Goal: Task Accomplishment & Management: Manage account settings

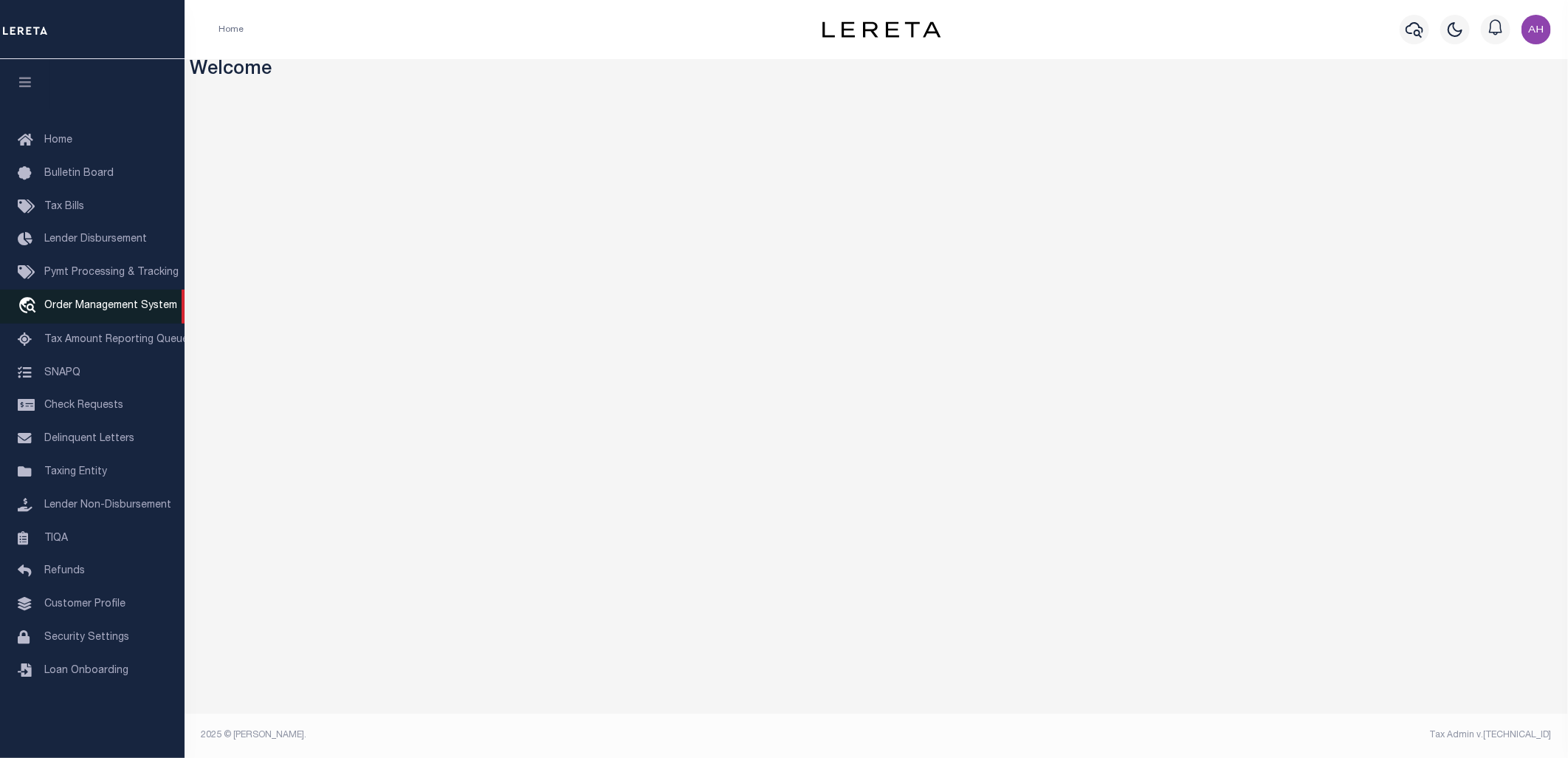
click at [107, 303] on span "Order Management System" at bounding box center [110, 305] width 132 height 10
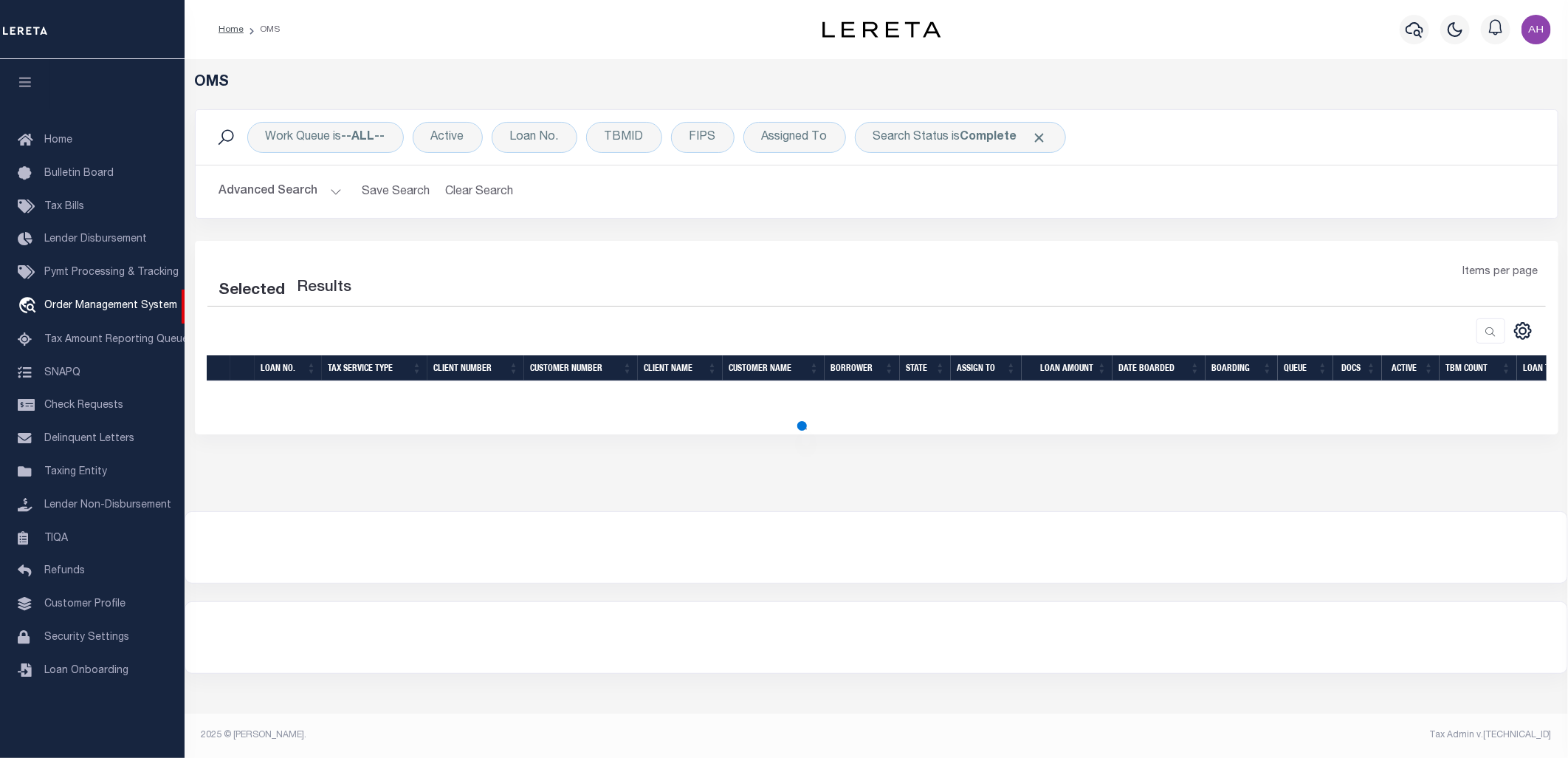
select select "200"
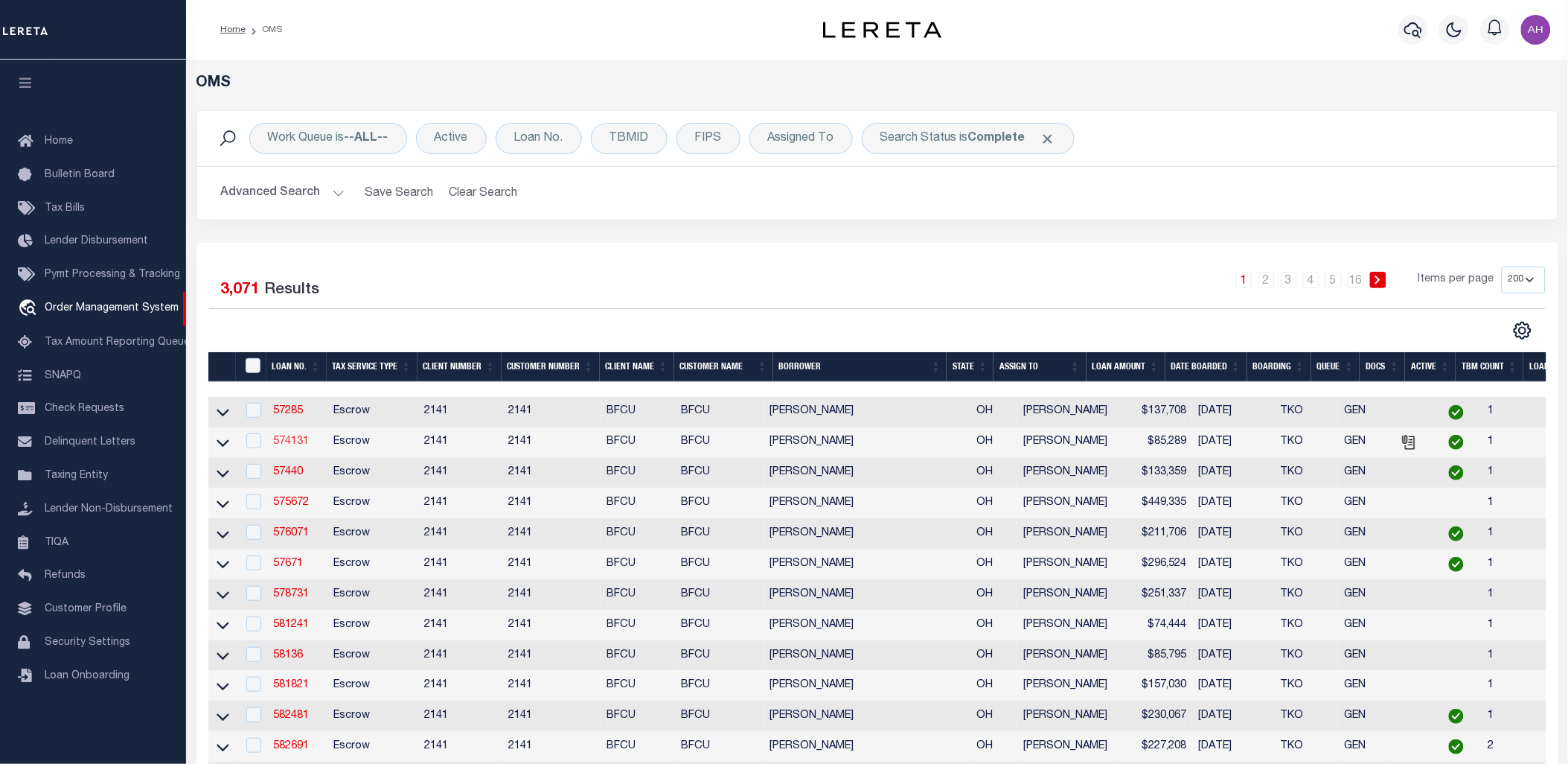
click at [293, 443] on link "574131" at bounding box center [290, 441] width 36 height 11
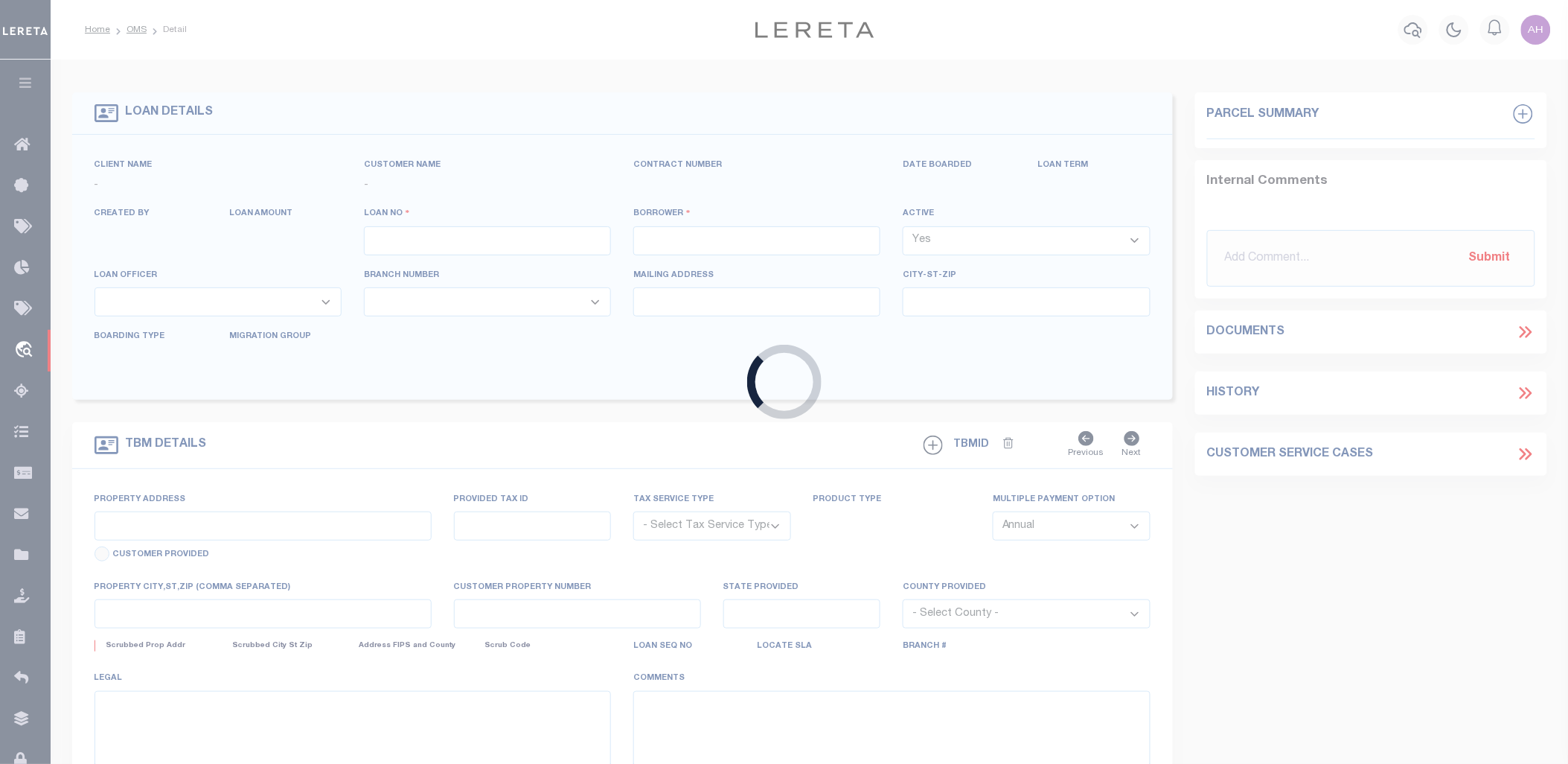
type input "574131"
type input "[PERSON_NAME]"
select select
type input "[STREET_ADDRESS]"
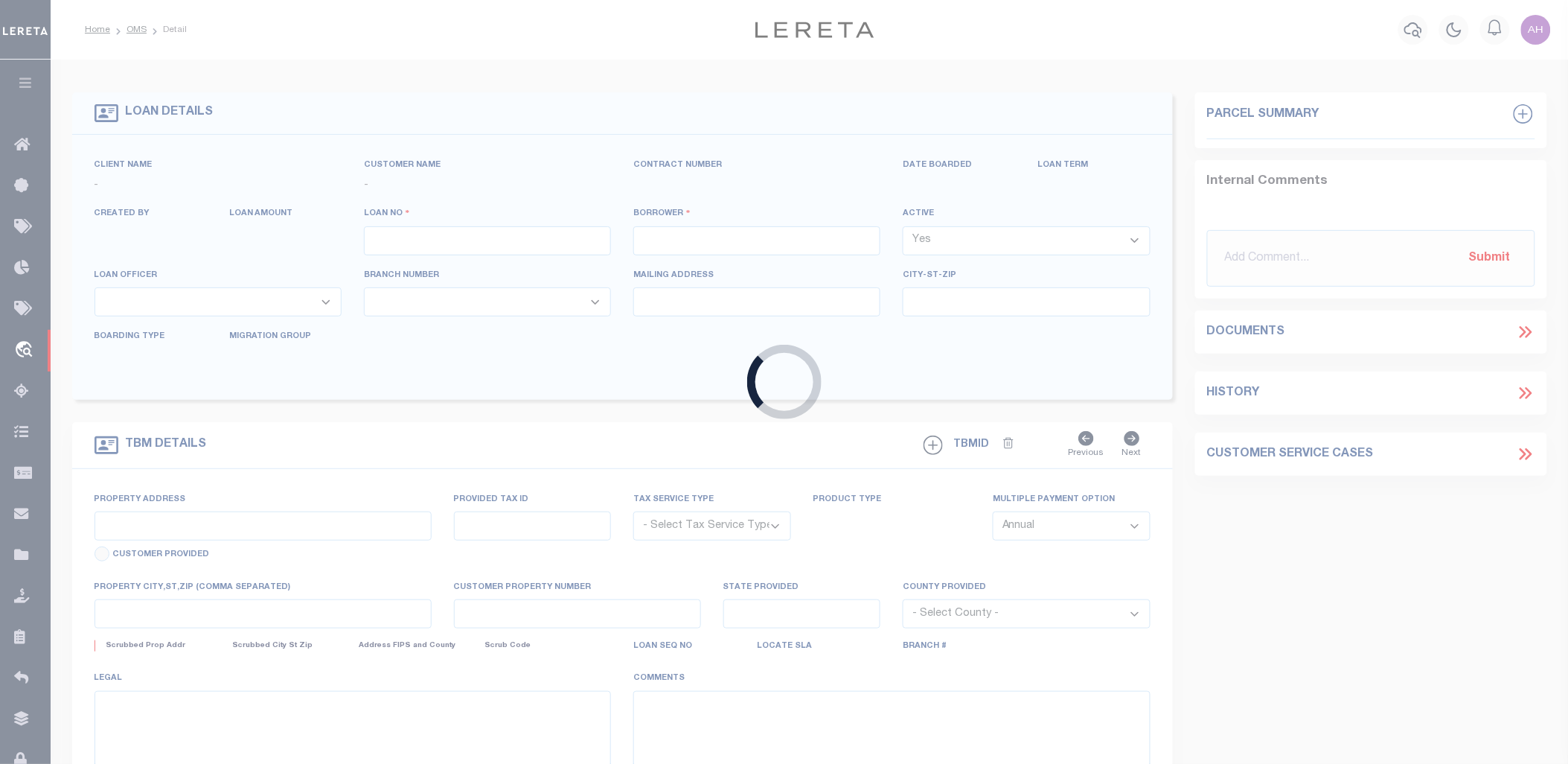
type input "[GEOGRAPHIC_DATA]"
select select "Escrow"
select select "3190"
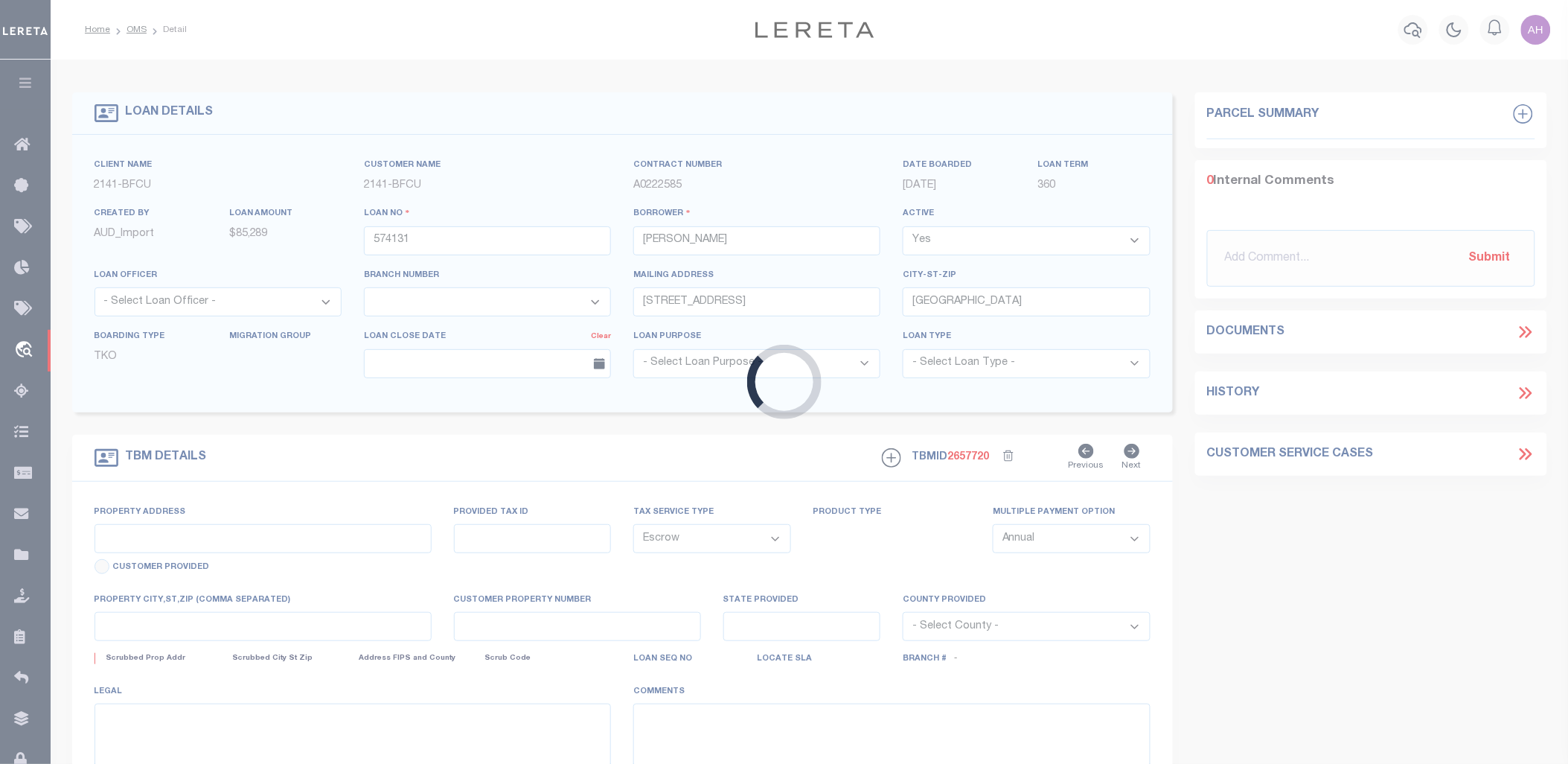
type input "[STREET_ADDRESS]"
type input "[PHONE_NUMBER]"
select select
type input "[GEOGRAPHIC_DATA]"
type input "OH"
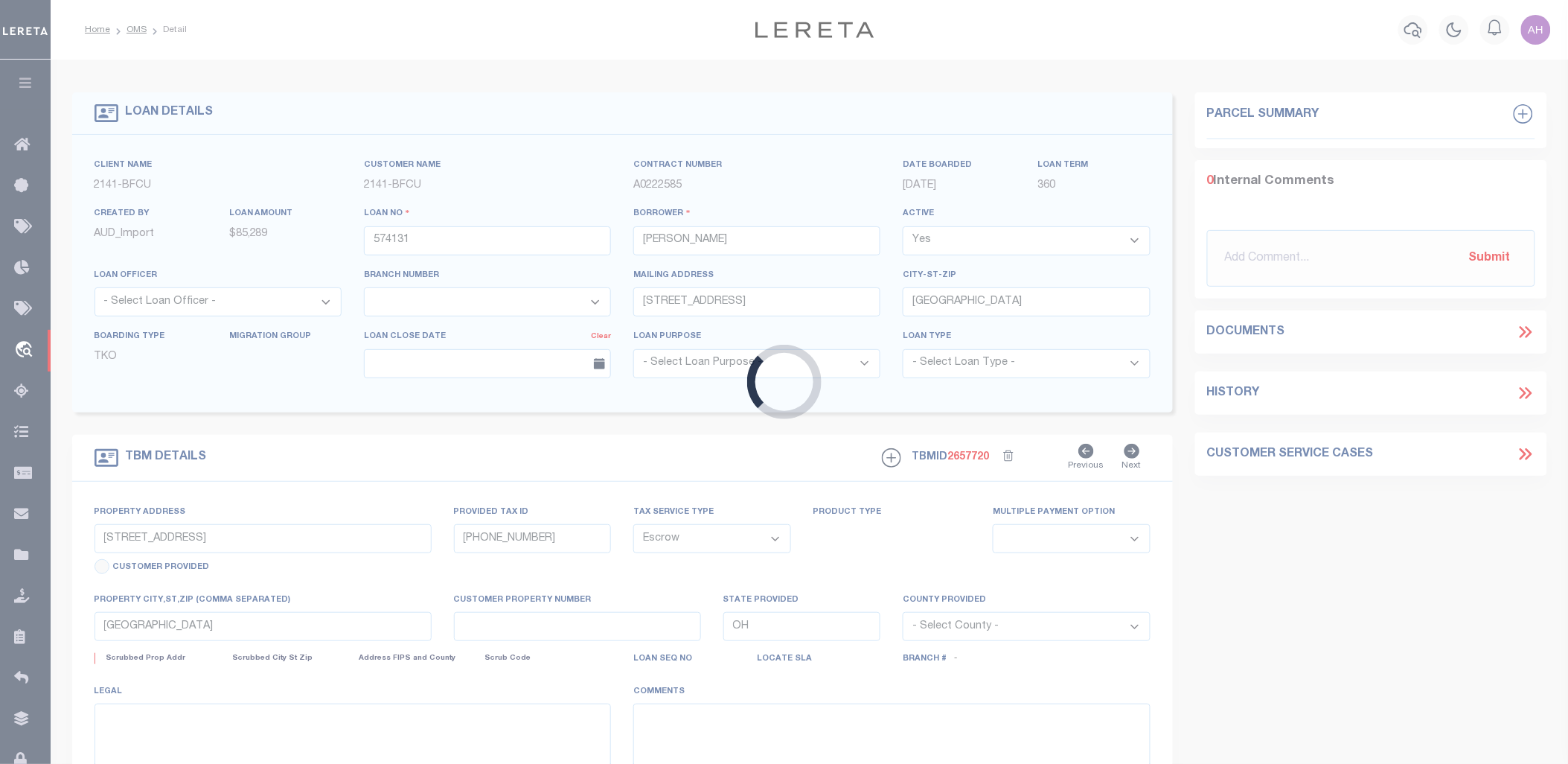
select select
type textarea "[PHONE_NUMBER]"
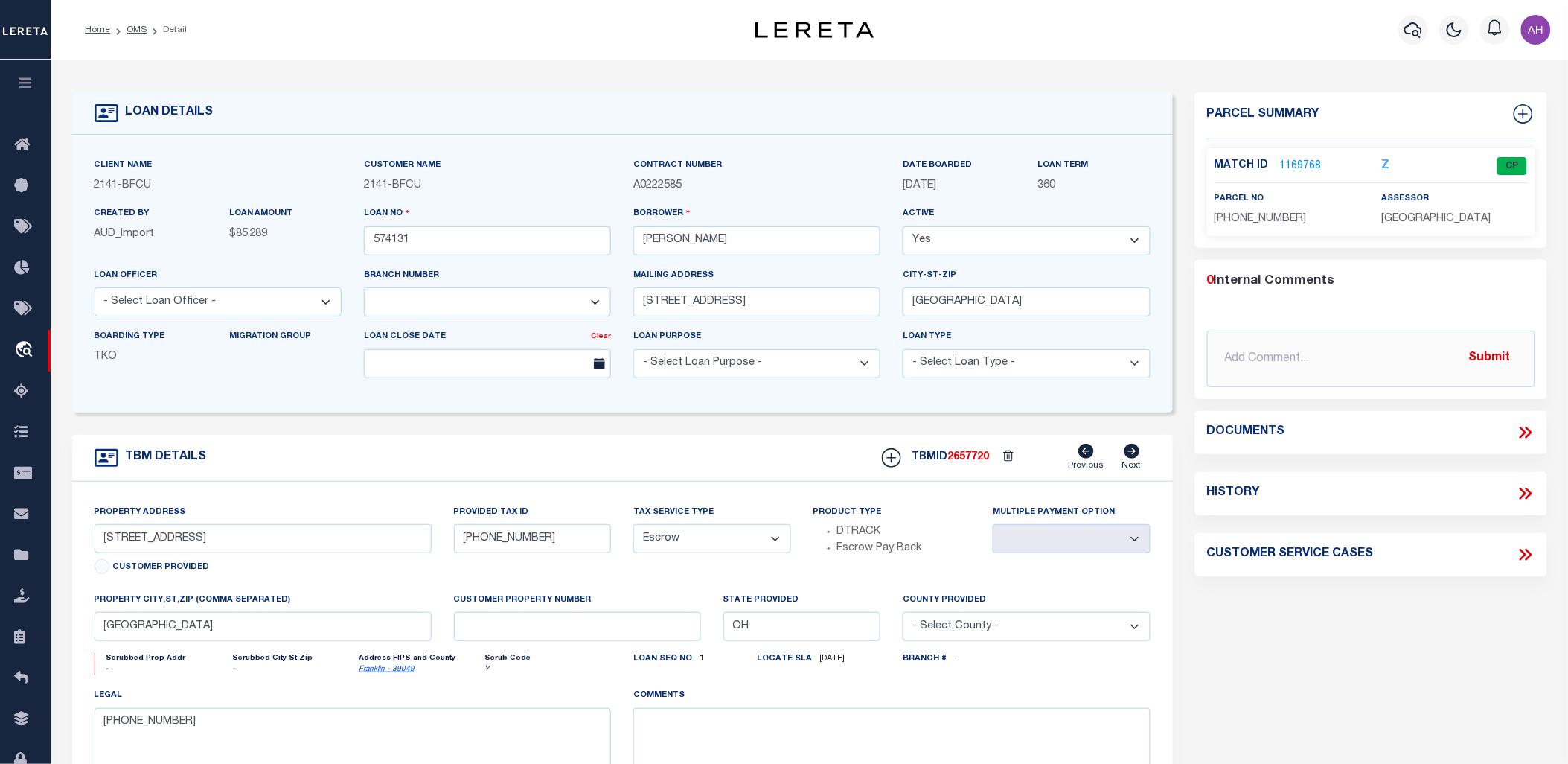
click at [1522, 425] on icon at bounding box center [1526, 432] width 19 height 19
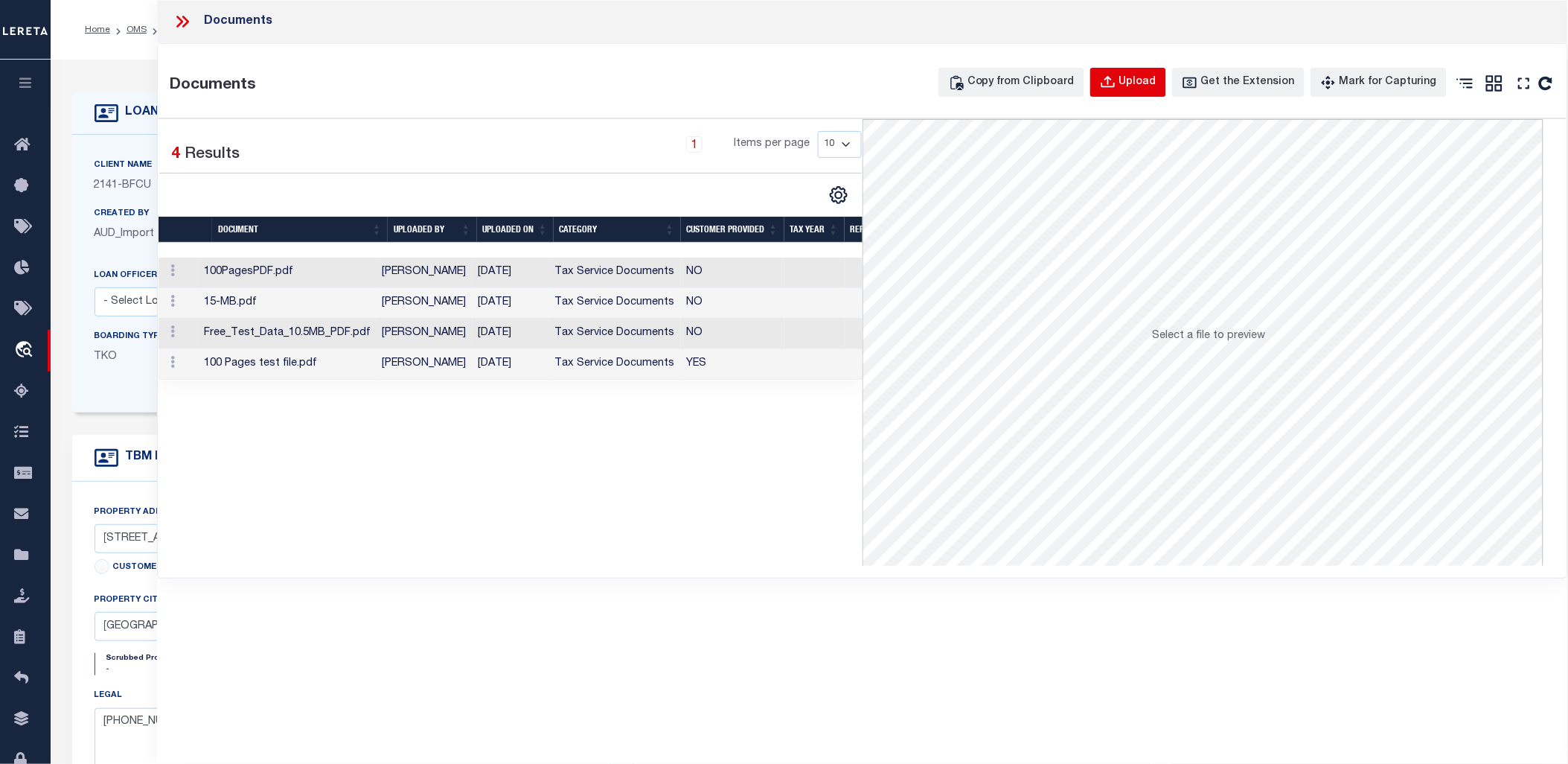
click at [1140, 82] on div "Upload" at bounding box center [1138, 82] width 37 height 16
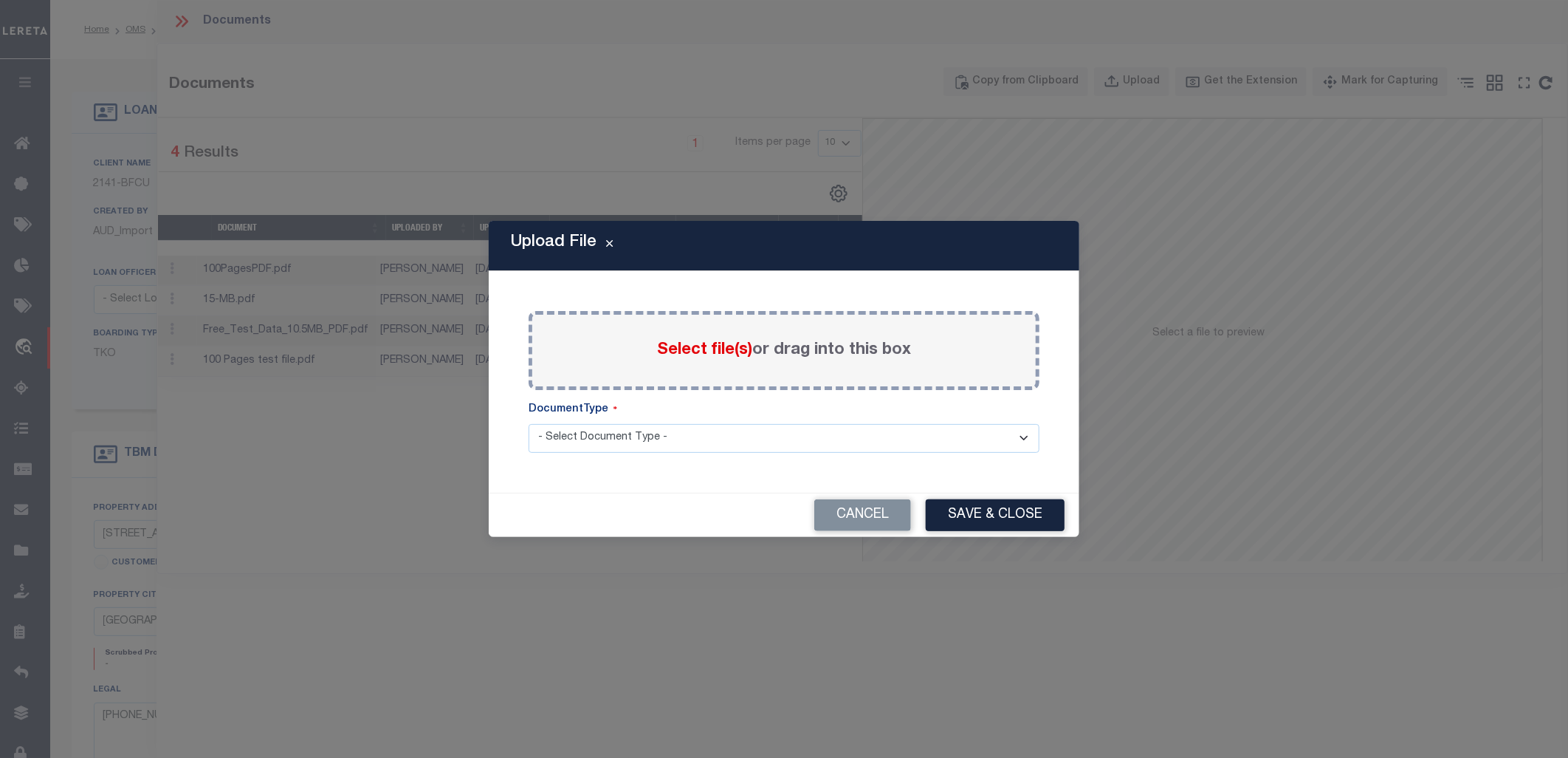
click at [665, 431] on select "- Select Document Type - Tax Service Documents" at bounding box center [784, 439] width 511 height 29
click at [689, 408] on div "DocumentType" at bounding box center [784, 412] width 511 height 22
click at [751, 439] on select "- Select Document Type - Tax Service Documents" at bounding box center [784, 439] width 511 height 29
select select "TAX"
click at [529, 424] on select "- Select Document Type - Tax Service Documents" at bounding box center [784, 439] width 511 height 29
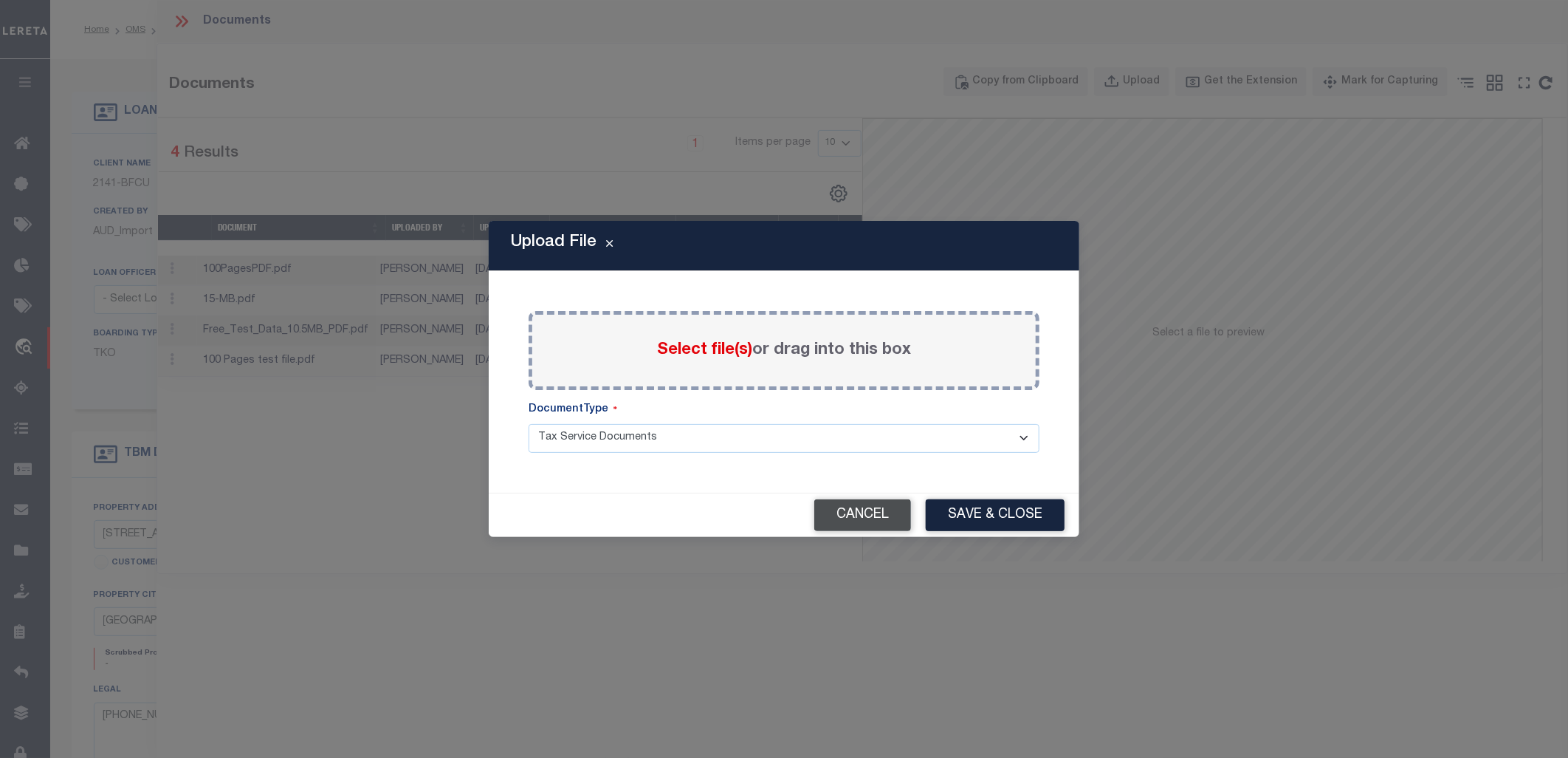
click at [860, 514] on button "Cancel" at bounding box center [862, 515] width 96 height 31
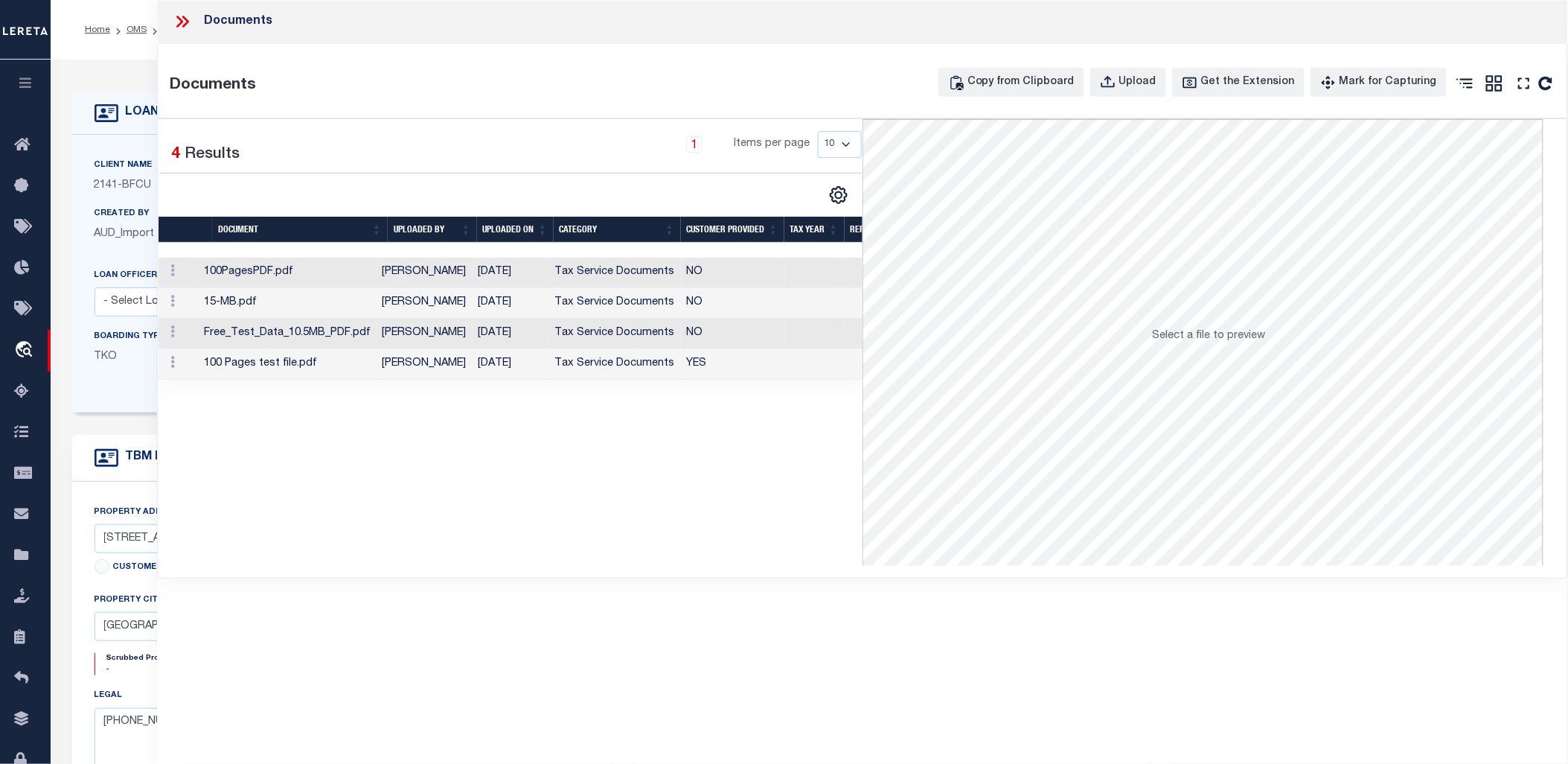
click at [182, 21] on icon at bounding box center [180, 21] width 7 height 12
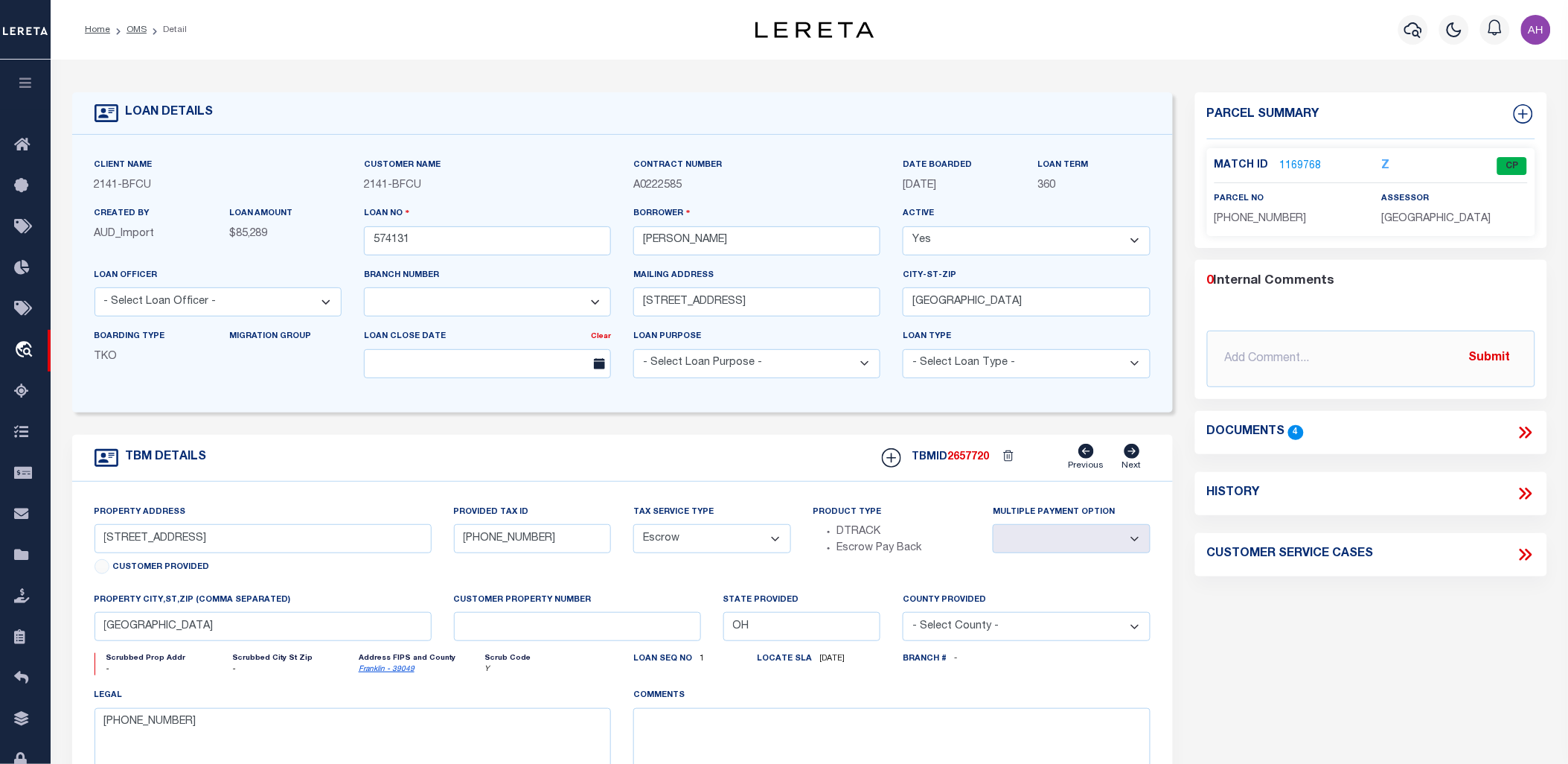
click at [1308, 160] on link "1169768" at bounding box center [1300, 166] width 41 height 15
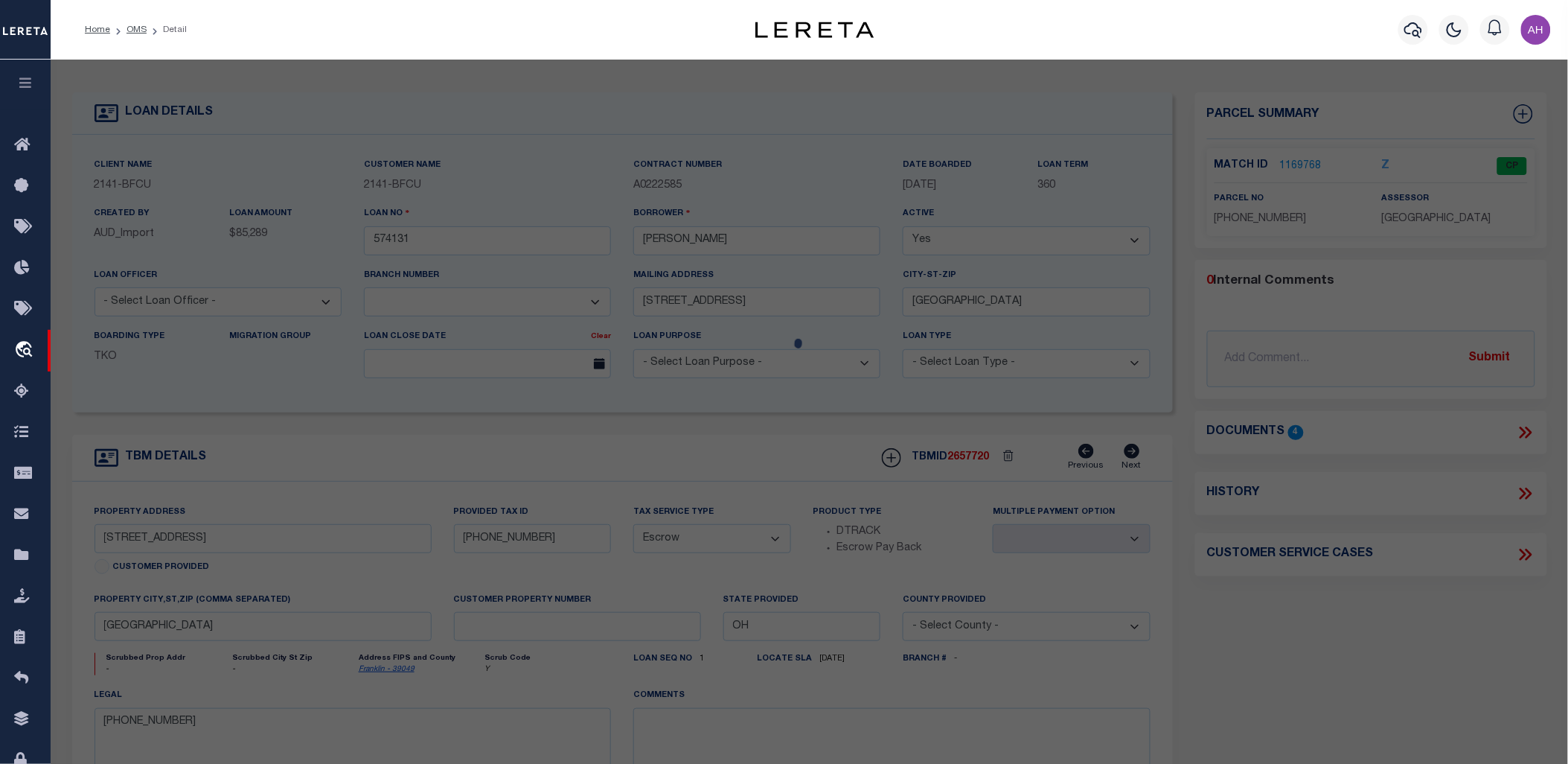
checkbox input "false"
select select "CP"
type input "[PERSON_NAME]"
select select
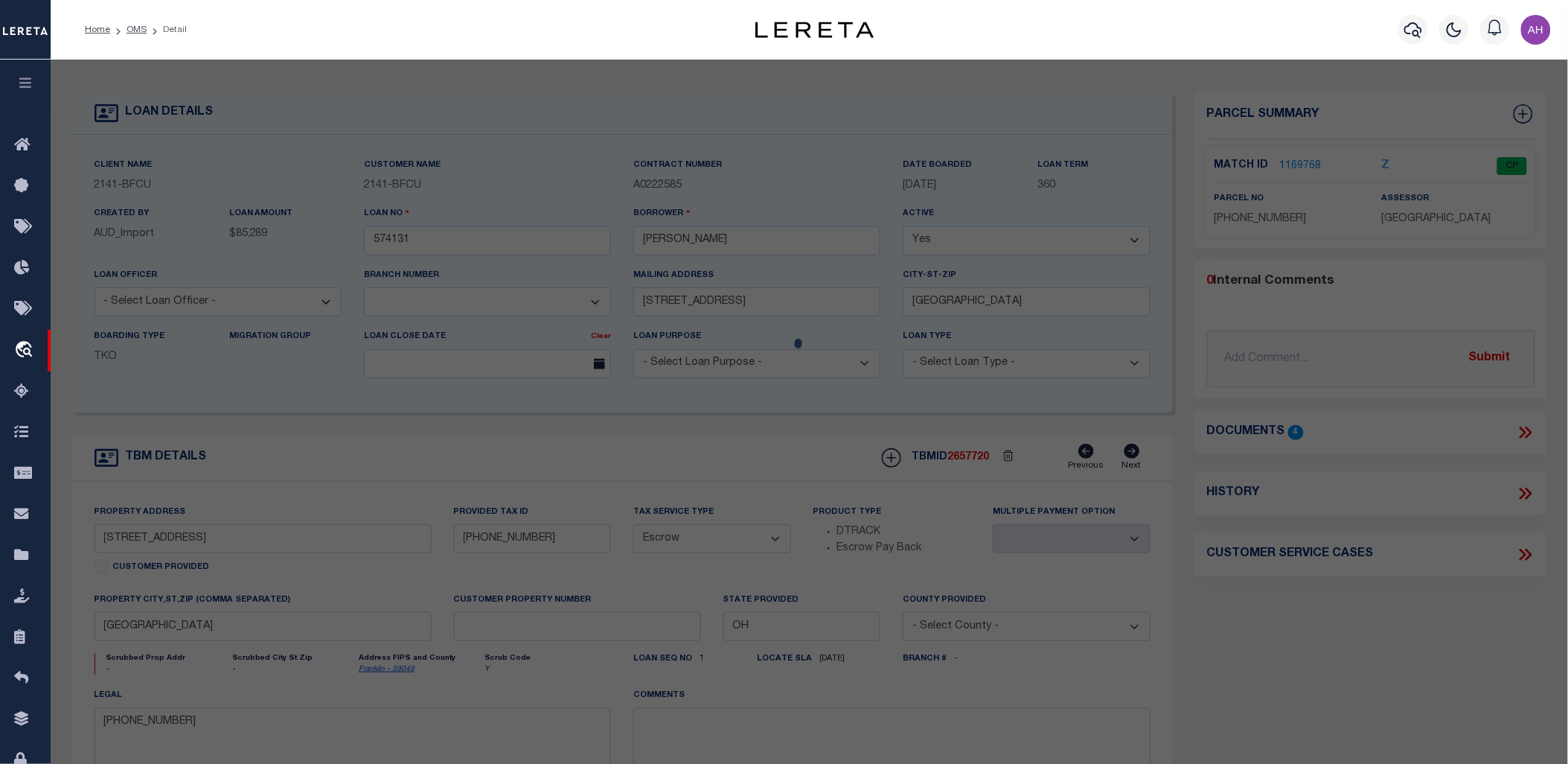
type input "[STREET_ADDRESS]"
checkbox input "false"
type input "OH"
type textarea "[STREET_ADDRESS][PERSON_NAME][PERSON_NAME]"
type textarea "Tax ID Special Project"
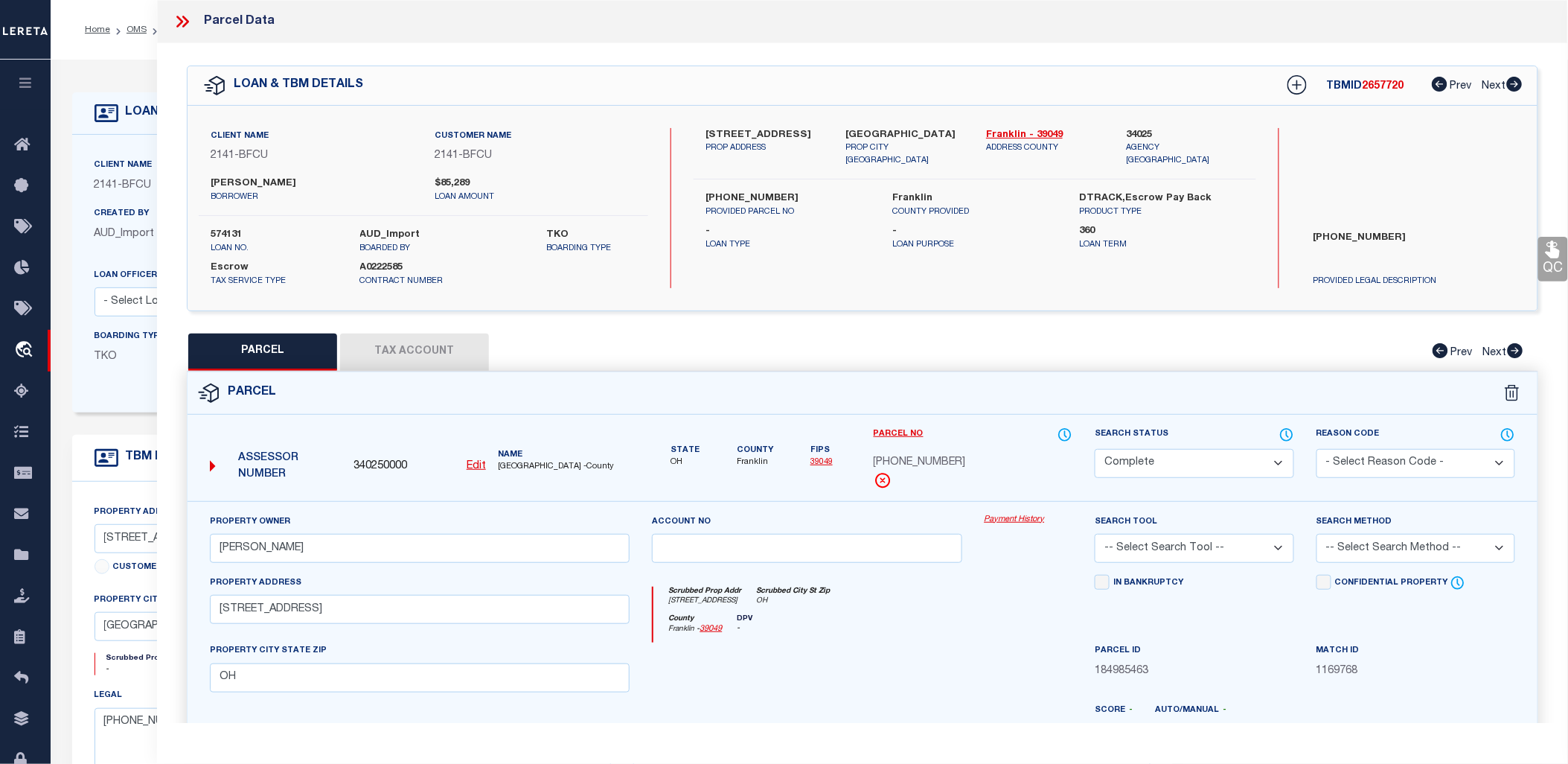
click at [1027, 523] on link "Payment History" at bounding box center [1029, 519] width 88 height 12
click at [194, 25] on div at bounding box center [188, 21] width 32 height 19
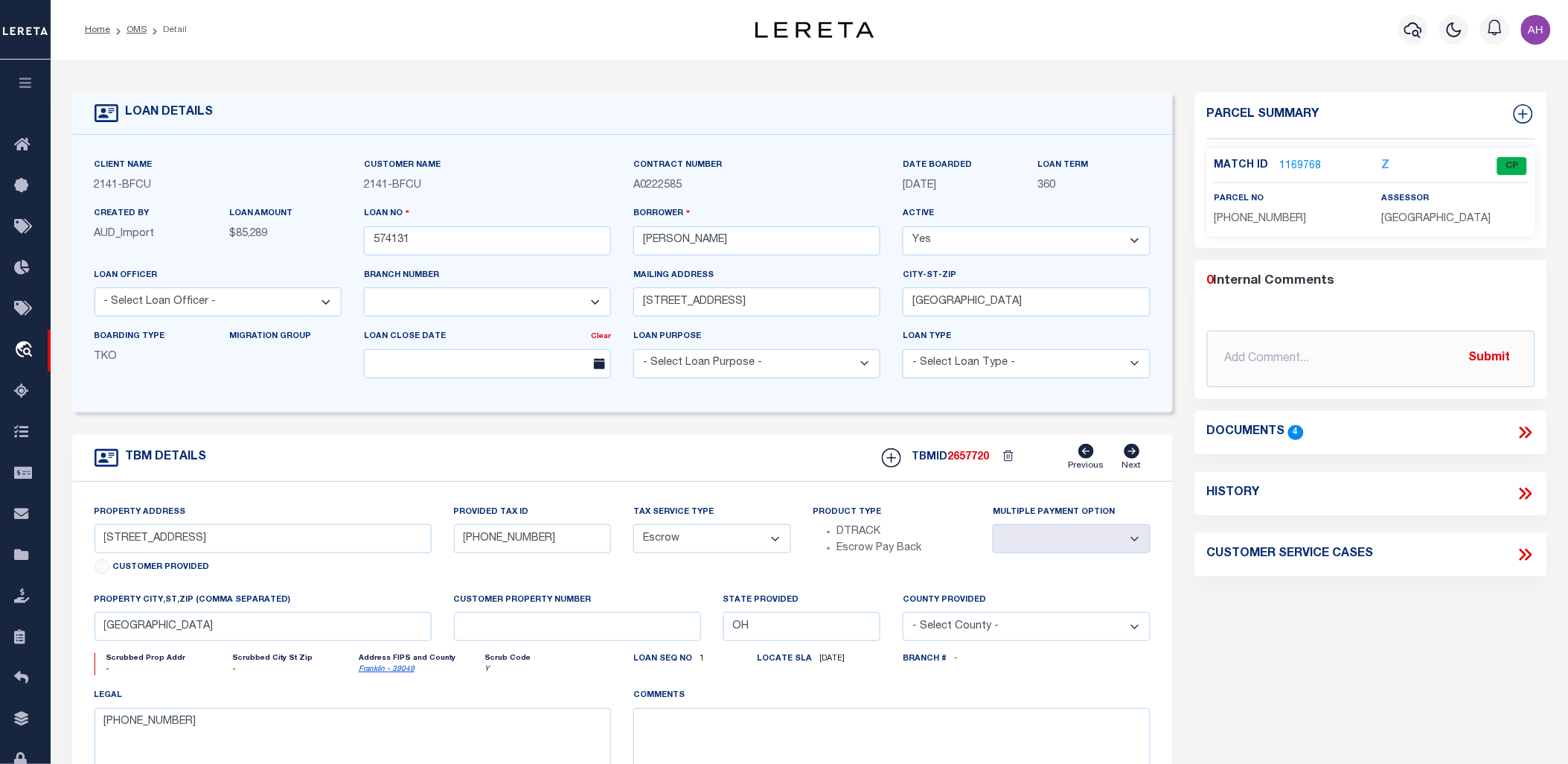
click at [1530, 435] on icon at bounding box center [1526, 432] width 19 height 19
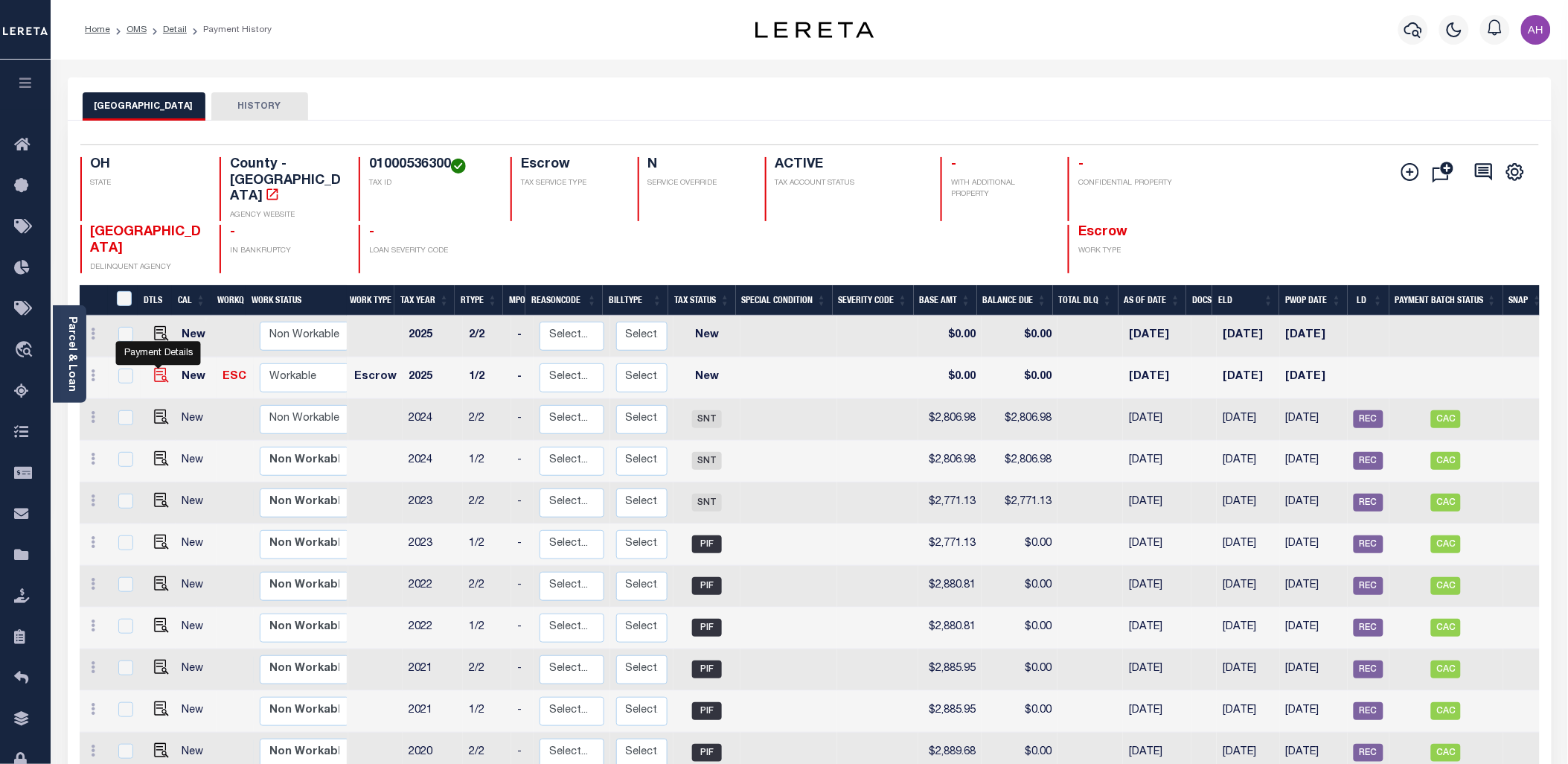
click at [154, 368] on img "" at bounding box center [160, 375] width 14 height 14
checkbox input "true"
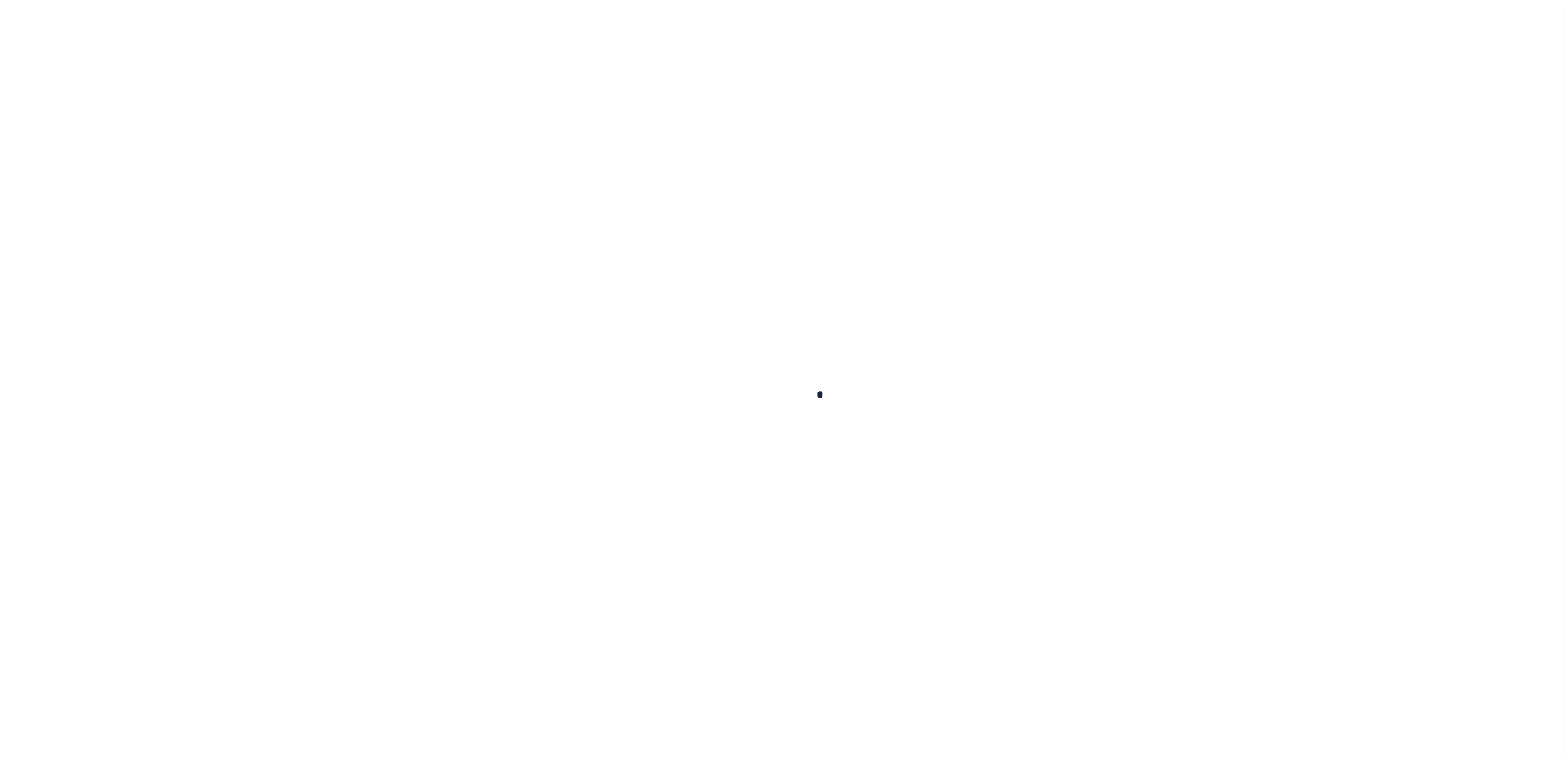
checkbox input "false"
type input "08/02/2025"
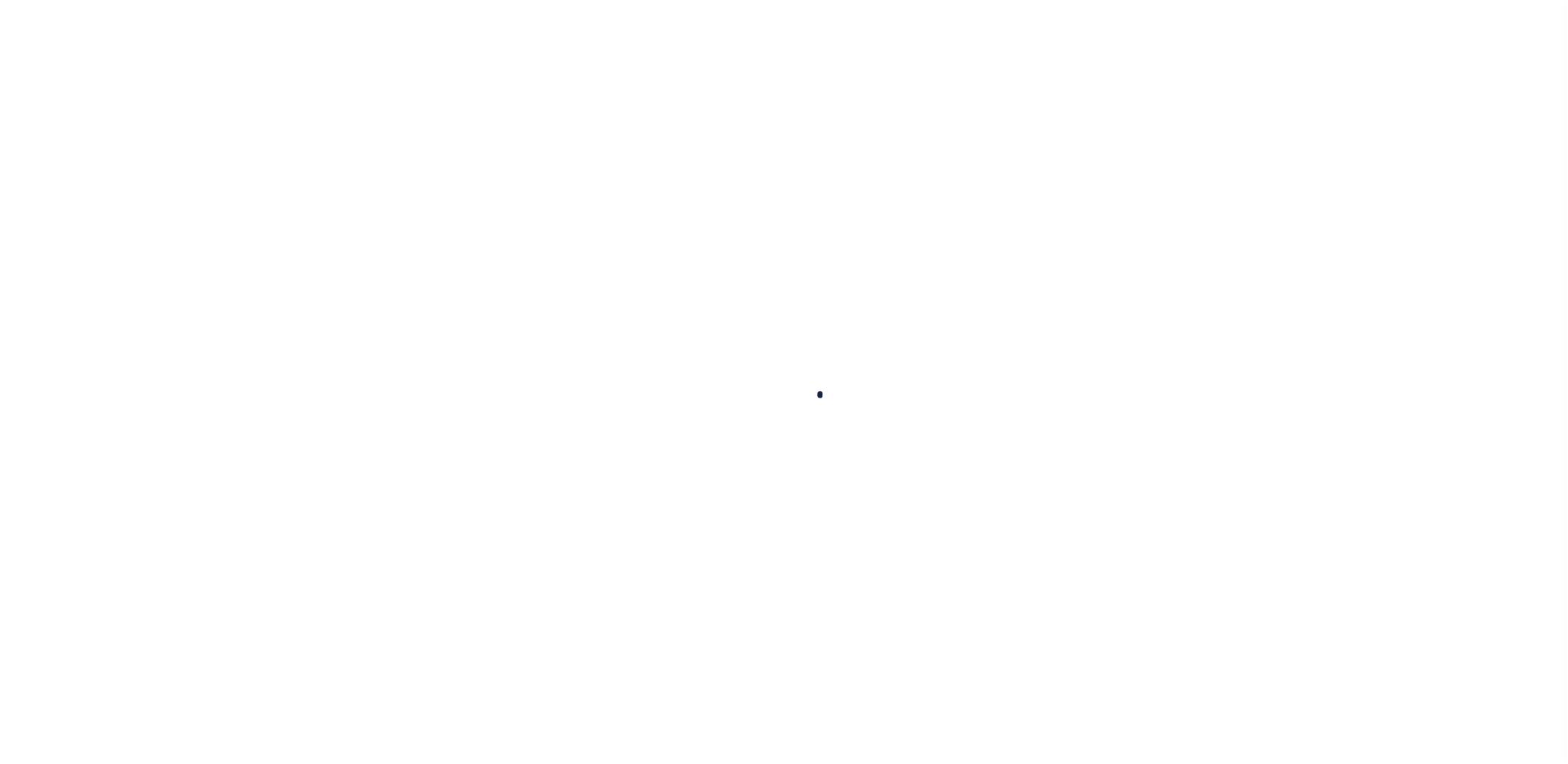
select select "NW2"
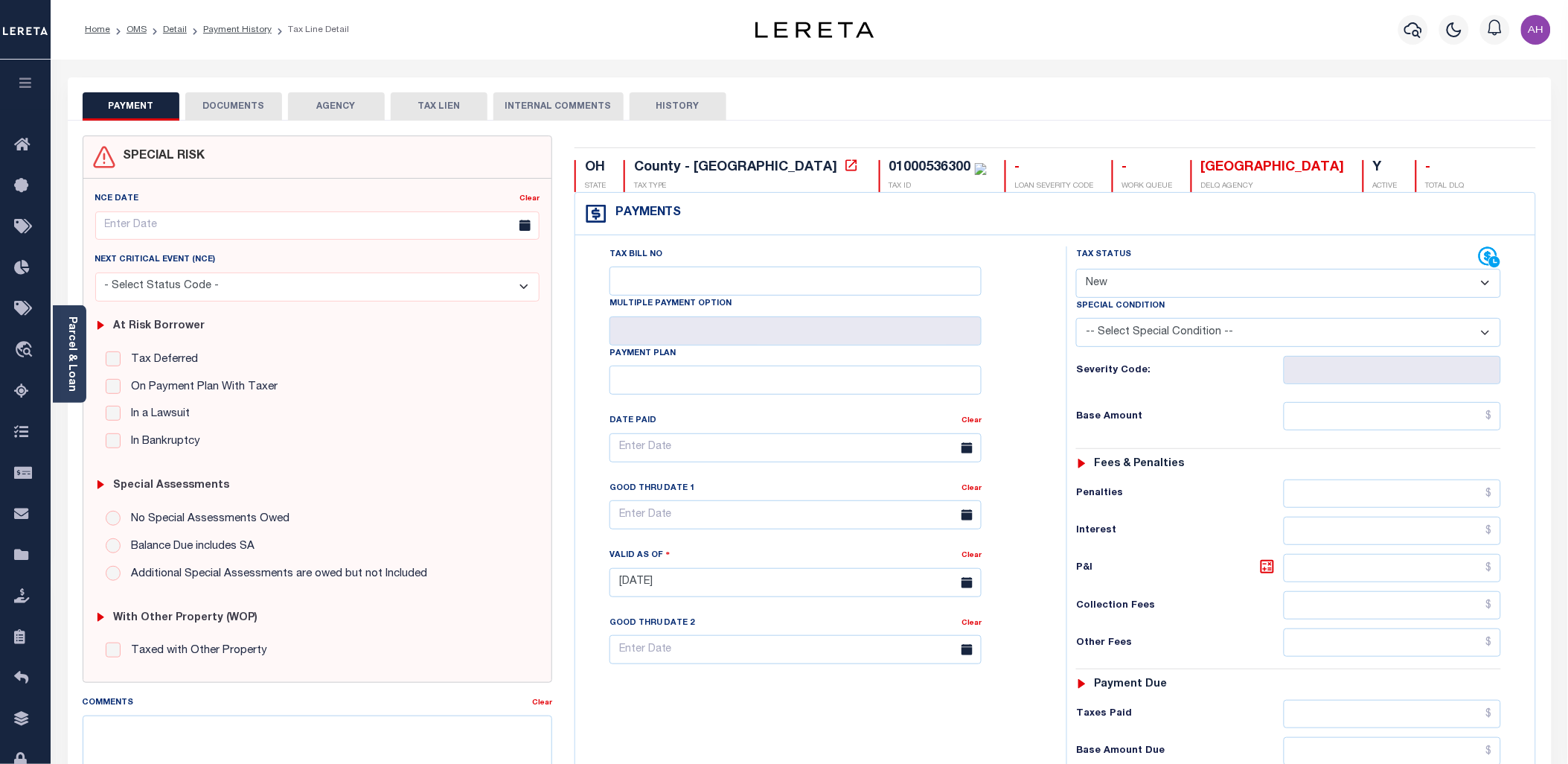
click at [247, 105] on button "DOCUMENTS" at bounding box center [233, 106] width 97 height 28
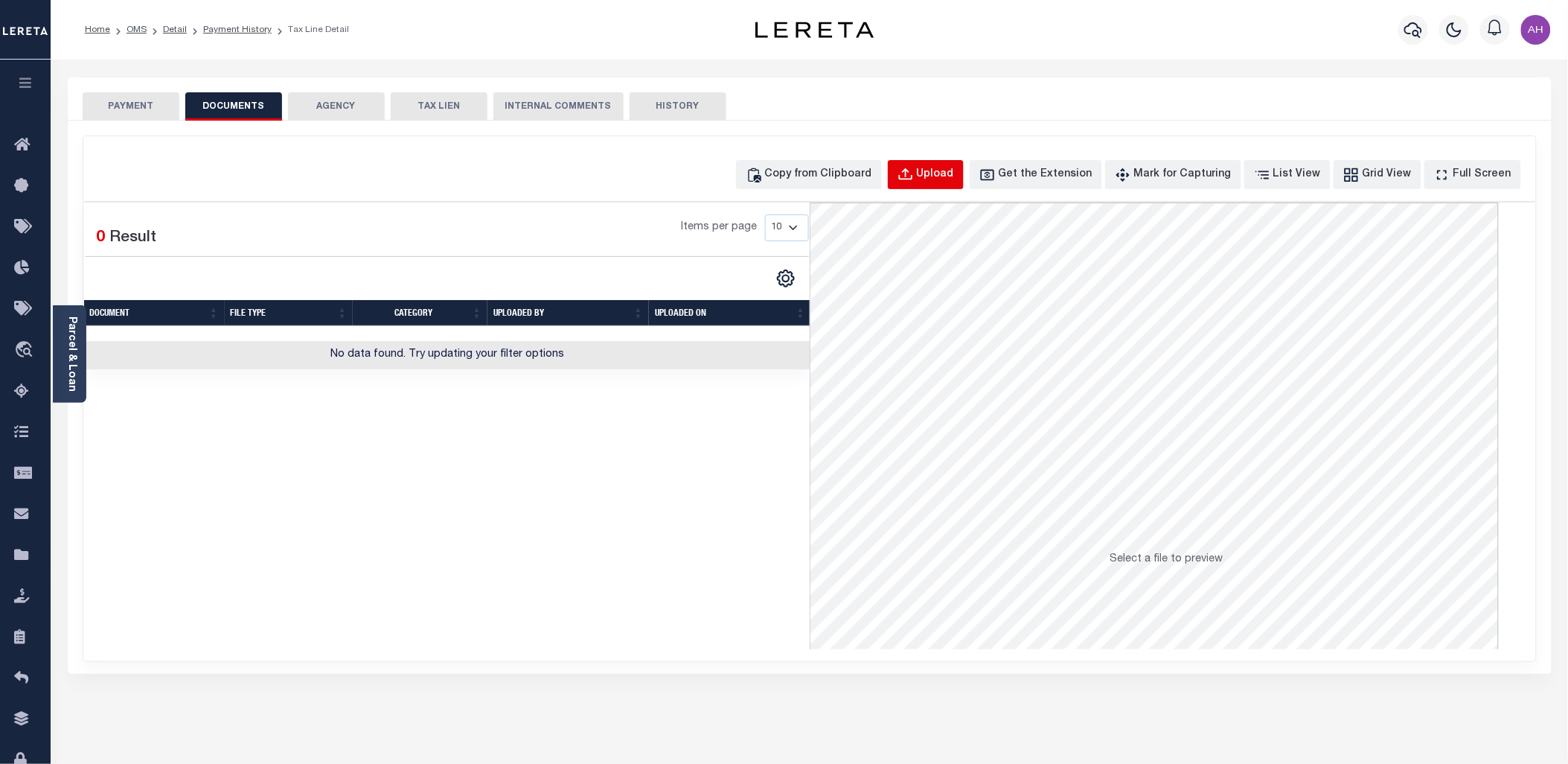
click at [954, 173] on div "Upload" at bounding box center [935, 174] width 37 height 16
select select "POP"
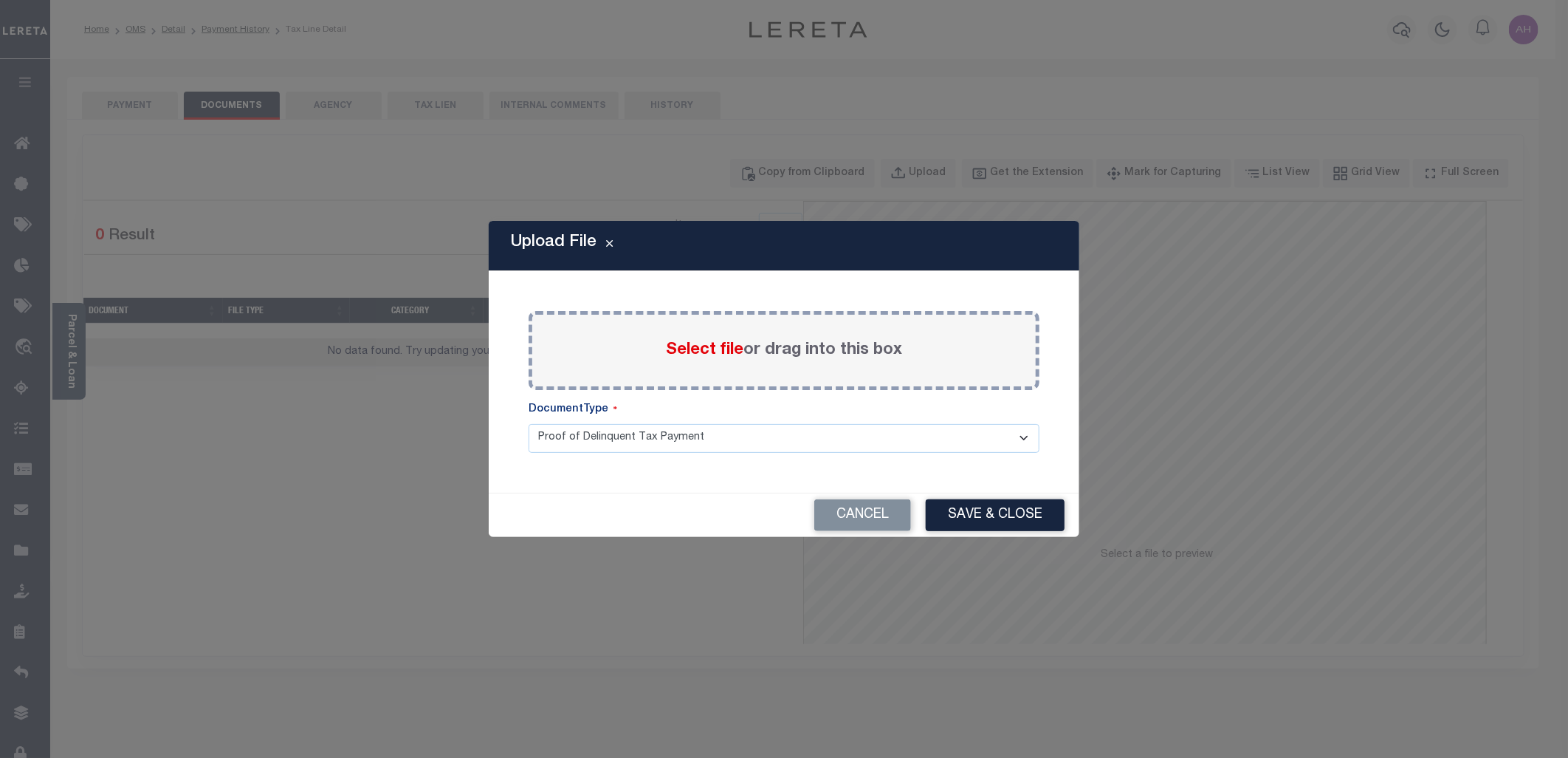
click at [664, 430] on select "Proof of Delinquent Tax Payment" at bounding box center [784, 439] width 511 height 29
click at [728, 424] on select "Proof of Delinquent Tax Payment" at bounding box center [784, 439] width 511 height 29
click at [784, 438] on select "Proof of Delinquent Tax Payment" at bounding box center [784, 439] width 511 height 29
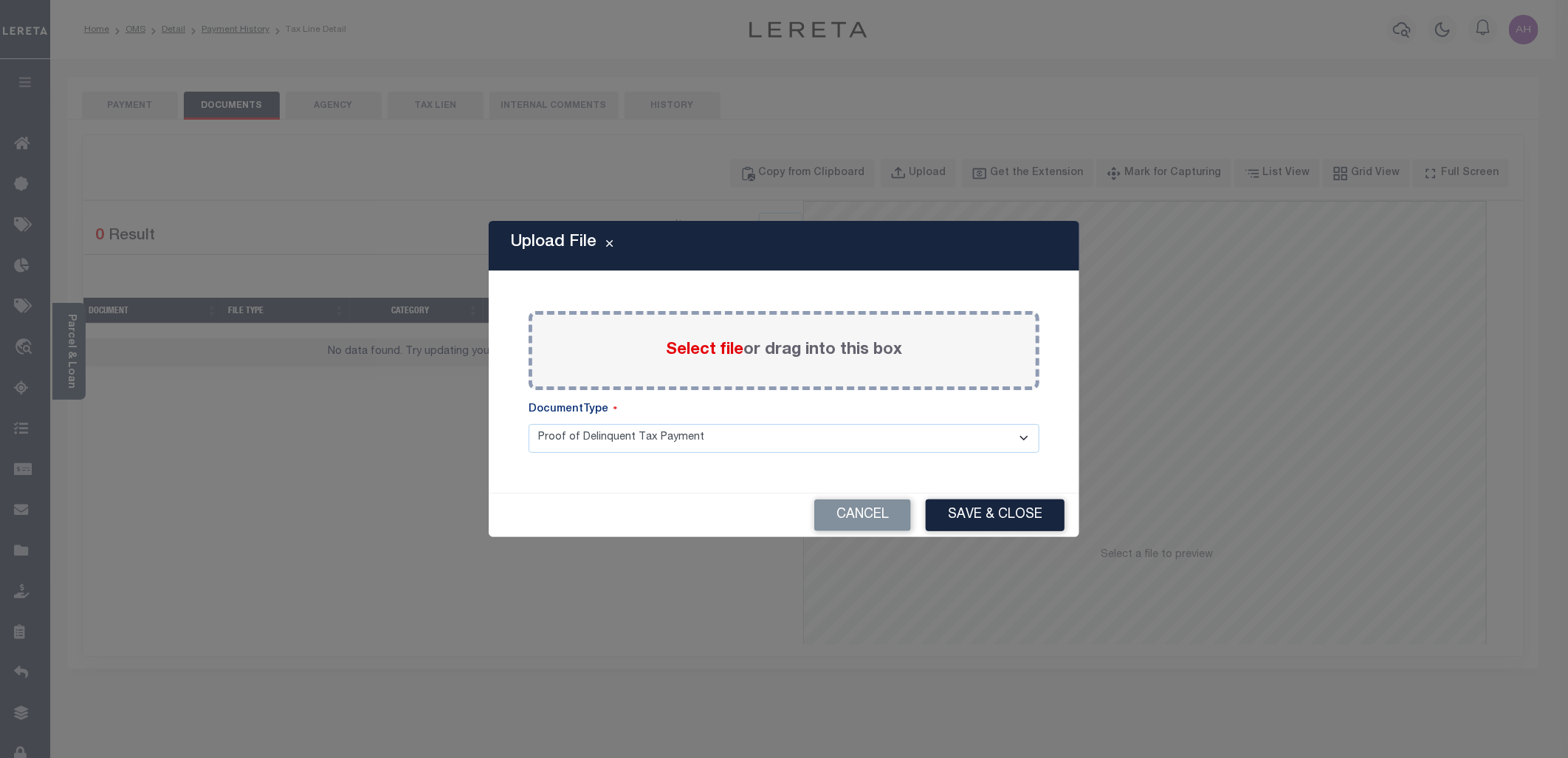
click at [705, 443] on select "Proof of Delinquent Tax Payment" at bounding box center [784, 439] width 511 height 29
click at [692, 440] on select "Proof of Delinquent Tax Payment" at bounding box center [784, 439] width 511 height 29
click at [865, 510] on button "Cancel" at bounding box center [862, 515] width 96 height 31
